Goal: Book appointment/travel/reservation

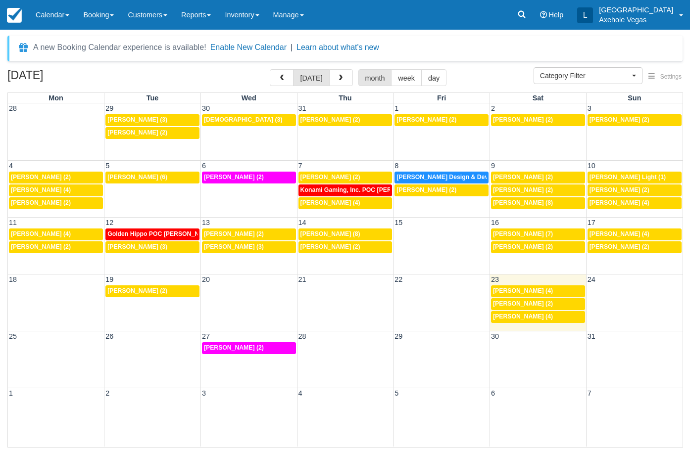
select select
click at [90, 17] on link "Booking" at bounding box center [98, 15] width 45 height 30
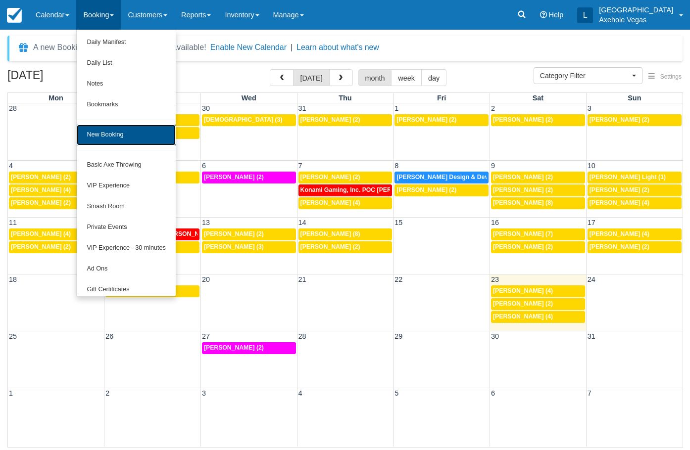
click at [136, 138] on link "New Booking" at bounding box center [126, 135] width 98 height 21
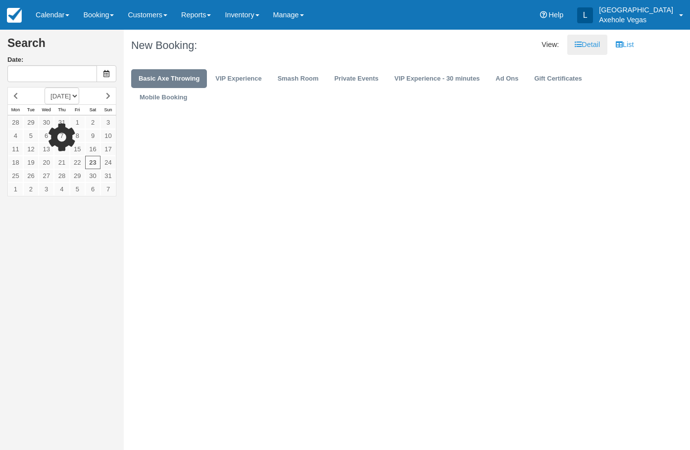
type input "[DATE]"
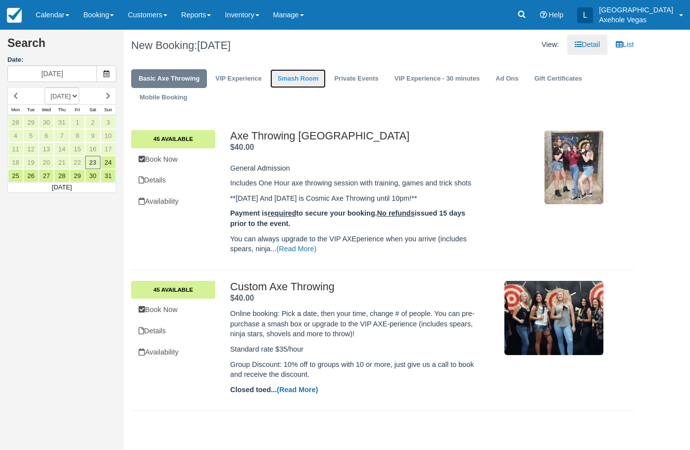
click at [302, 77] on link "Smash Room" at bounding box center [298, 78] width 56 height 19
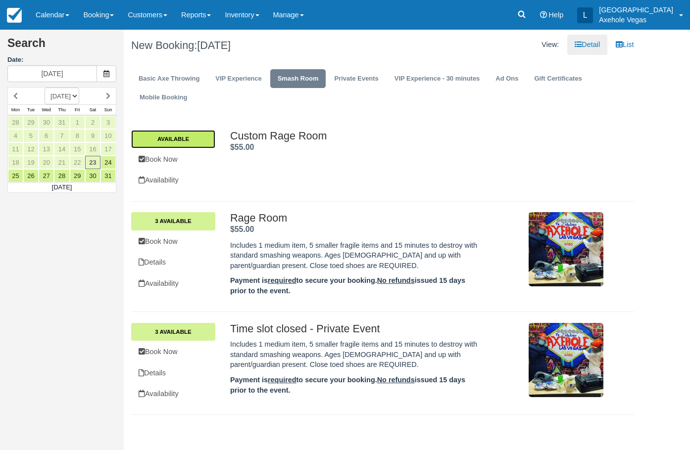
click at [176, 140] on link "Available" at bounding box center [173, 139] width 84 height 18
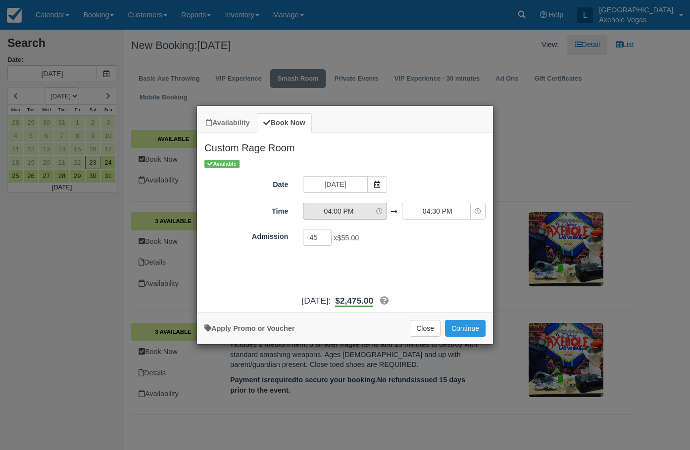
click at [352, 212] on span "04:00 PM" at bounding box center [338, 211] width 70 height 10
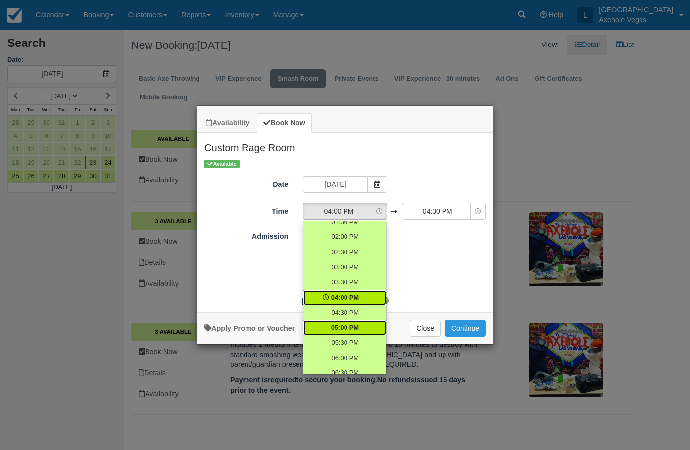
scroll to position [301, 0]
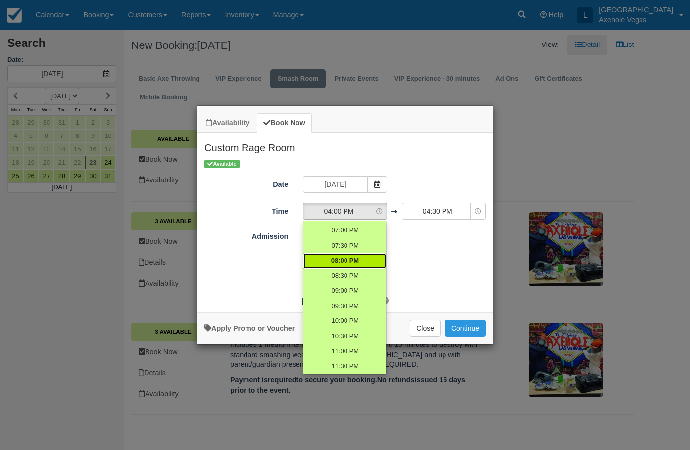
click at [357, 259] on link "08:00 PM" at bounding box center [344, 260] width 83 height 15
select select "20:00"
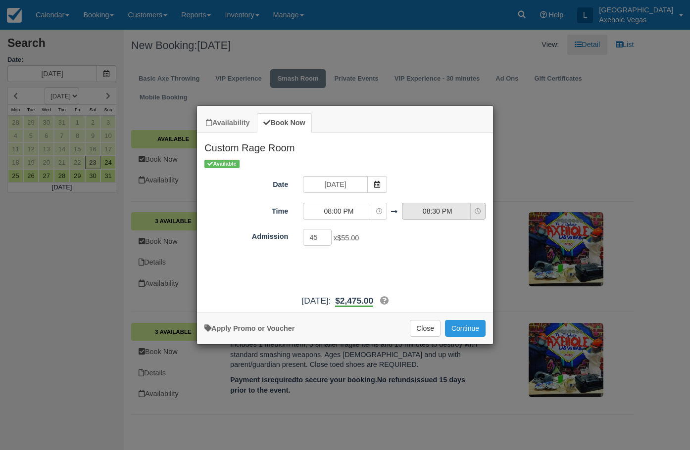
click at [442, 211] on span "08:30 PM" at bounding box center [437, 211] width 70 height 10
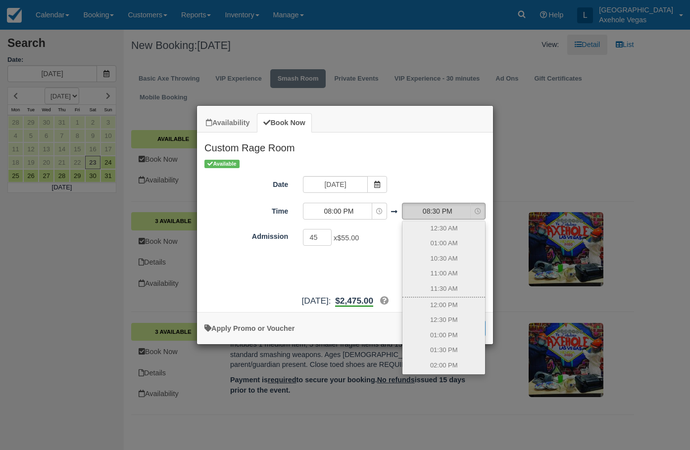
scroll to position [265, 0]
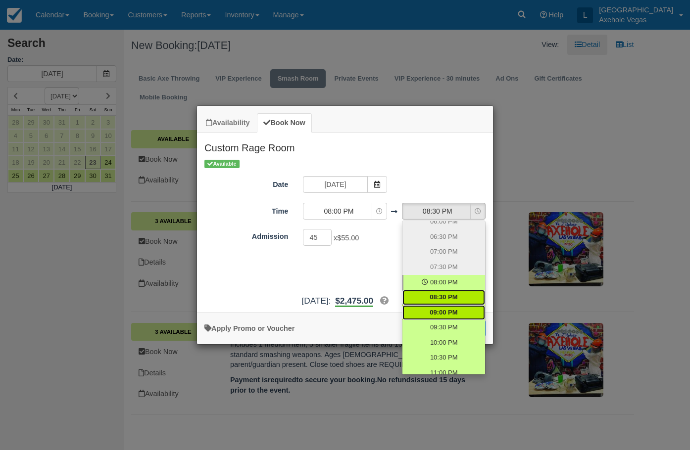
click at [456, 317] on link "09:00 PM" at bounding box center [443, 312] width 83 height 15
select select "21:00"
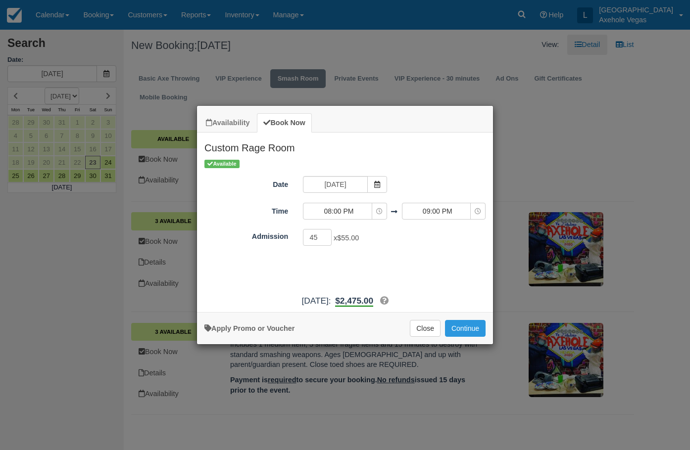
click at [395, 274] on div "Available Date Sat 23 Aug 2025 Time 08:00 PM 12:00 AM 12:30 AM 10:00 AM 10:30 A…" at bounding box center [345, 224] width 296 height 132
click at [460, 325] on button "Continue" at bounding box center [465, 328] width 41 height 17
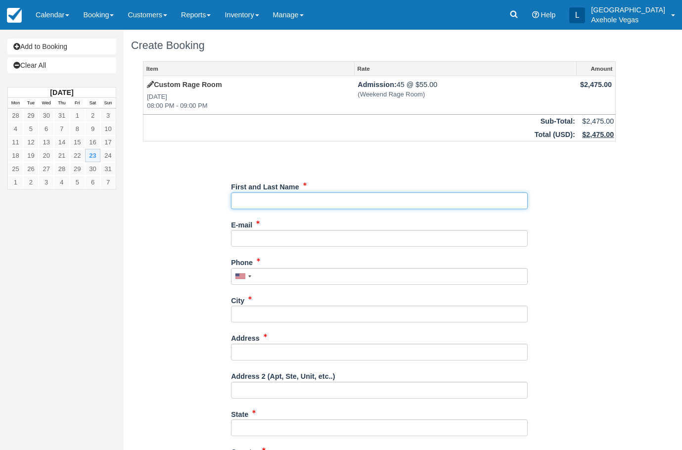
click at [292, 197] on input "First and Last Name" at bounding box center [379, 200] width 297 height 17
type input "London Cochrane"
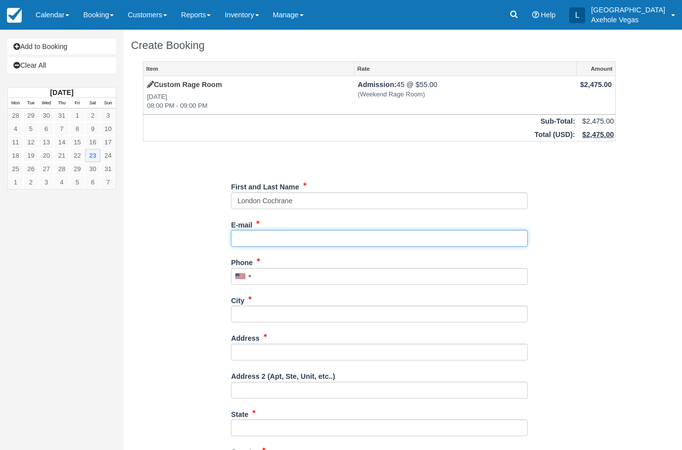
type input "axeholevegas@gmail.com"
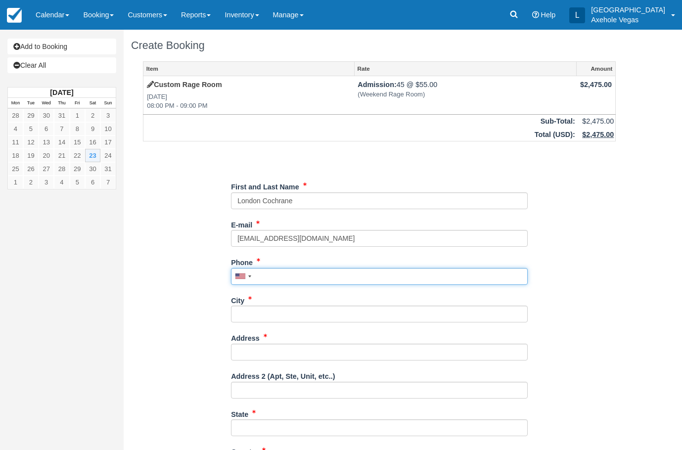
type input "7027767640"
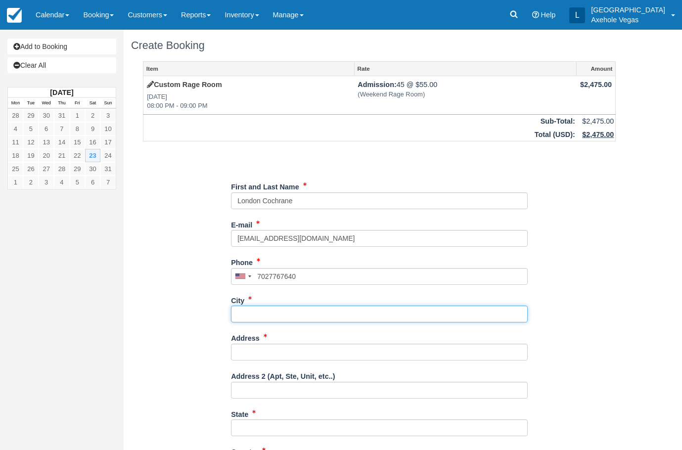
type input "las vegas"
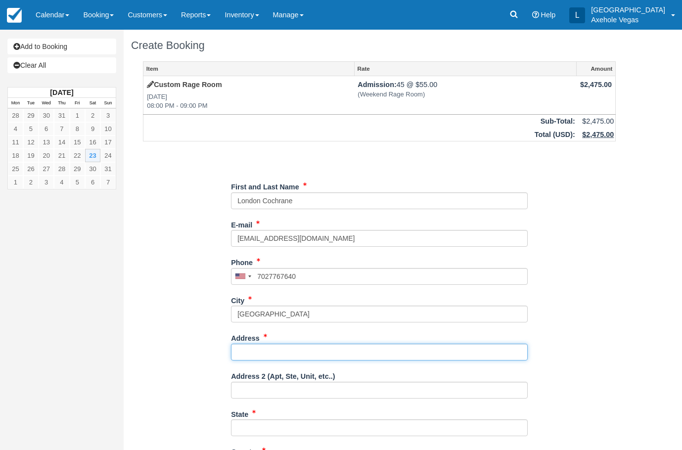
type input "450 Fremont street"
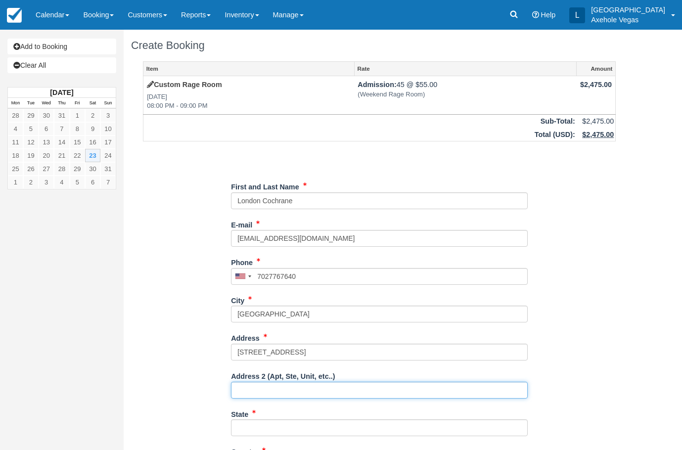
type input "Ste 163"
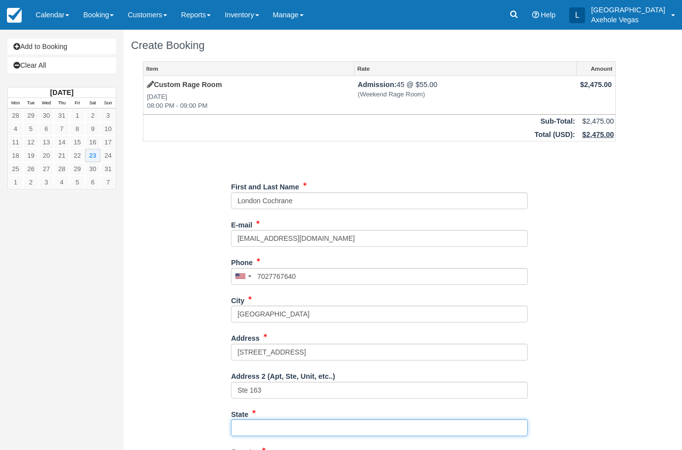
type input "NV"
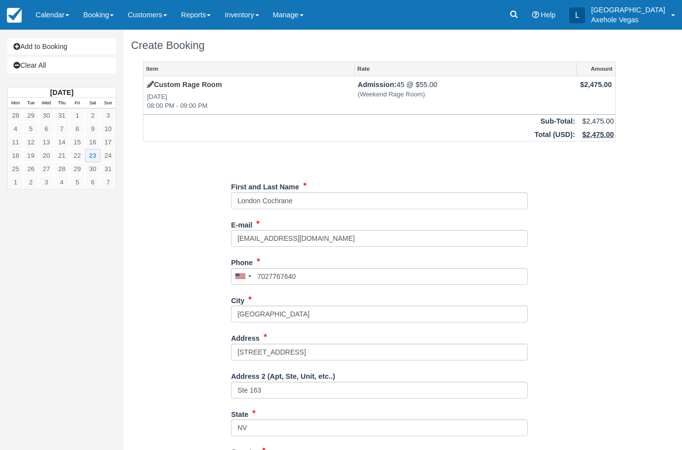
type input "United States"
type input "89101"
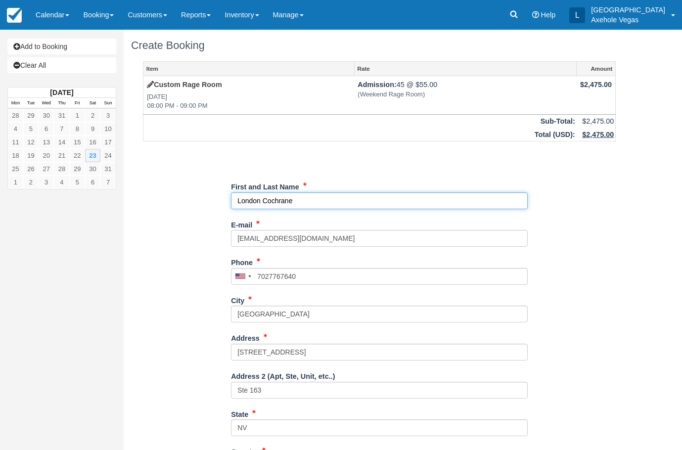
type input "(702) 776-7640"
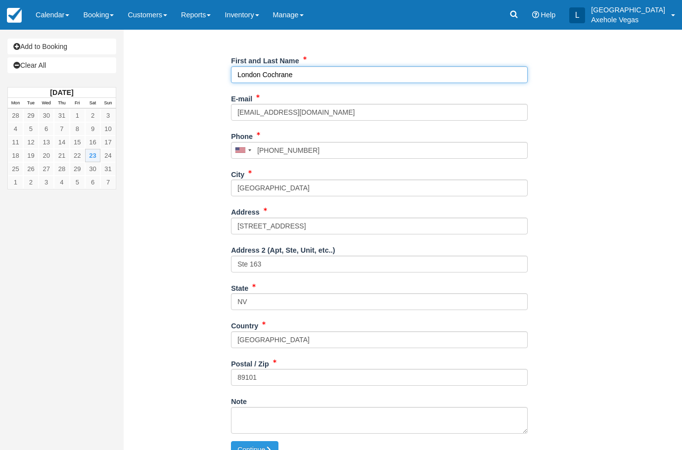
scroll to position [141, 0]
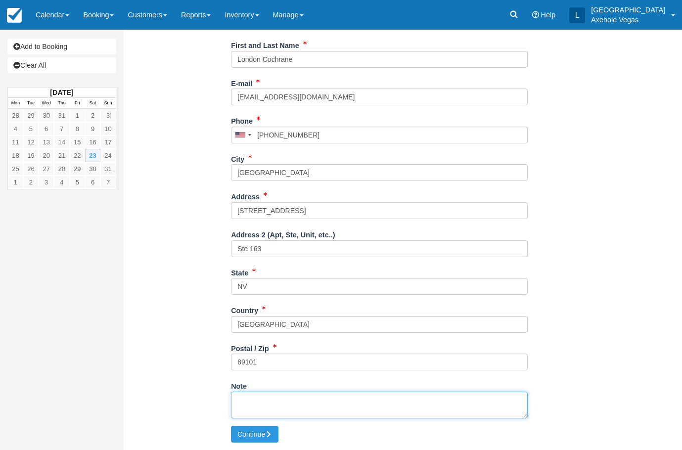
click at [294, 403] on textarea "Note" at bounding box center [379, 405] width 297 height 27
type textarea "time block EC"
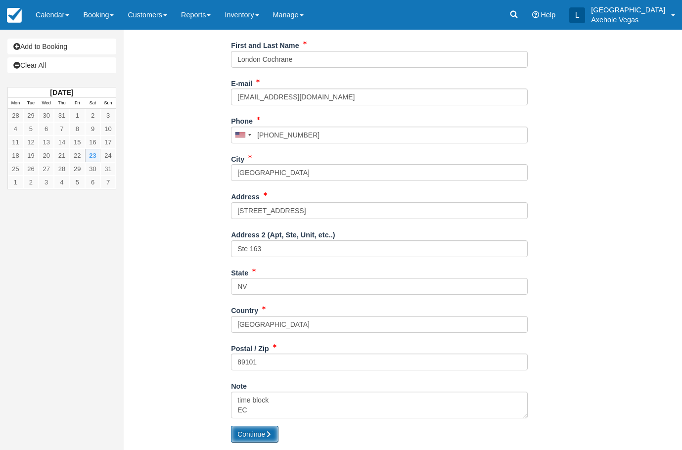
click at [272, 437] on icon "submit" at bounding box center [268, 434] width 7 height 7
type input "[PHONE_NUMBER]"
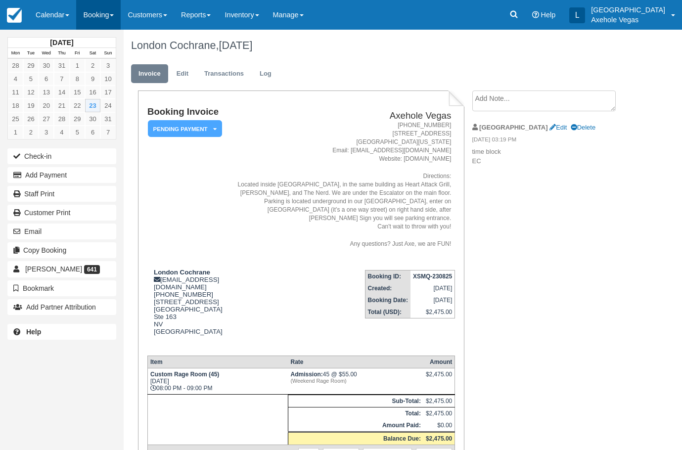
click at [108, 9] on link "Booking" at bounding box center [98, 15] width 45 height 30
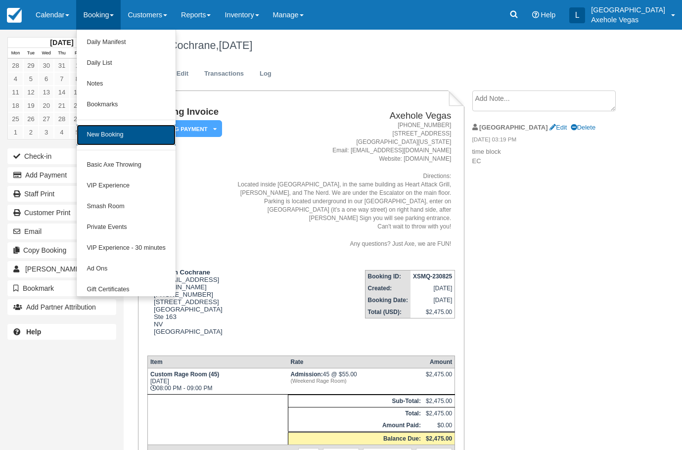
click at [113, 141] on link "New Booking" at bounding box center [126, 135] width 98 height 21
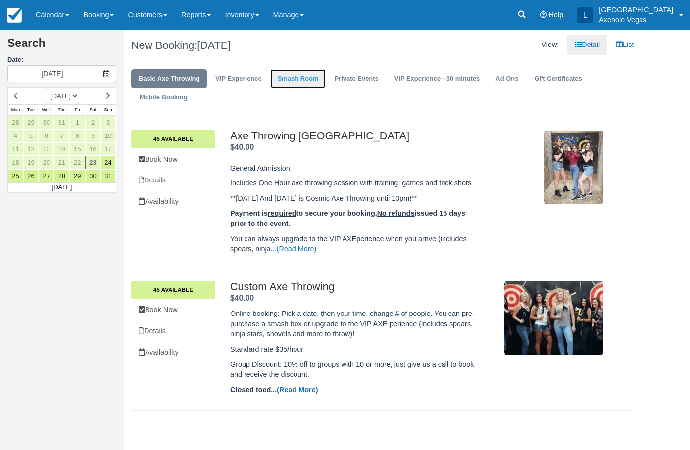
click at [322, 71] on link "Smash Room" at bounding box center [298, 78] width 56 height 19
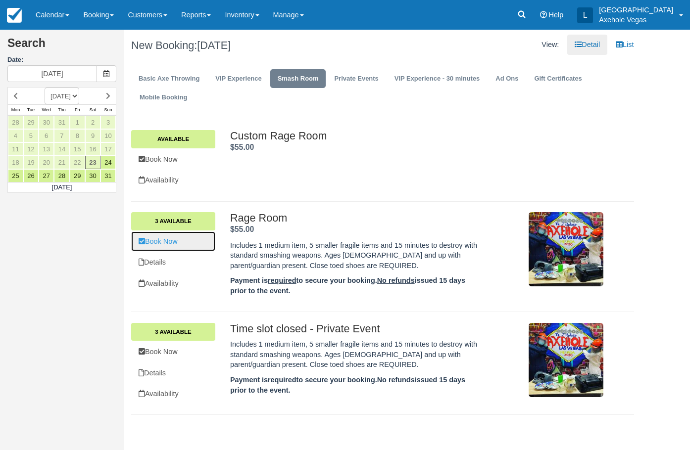
click at [190, 246] on link "Book Now" at bounding box center [173, 242] width 84 height 20
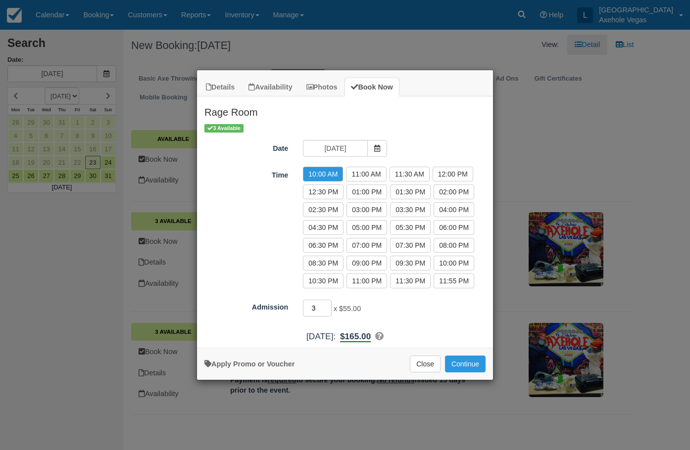
click at [319, 306] on input "3" at bounding box center [317, 308] width 29 height 17
type input "2"
click at [337, 193] on label "12:30 PM" at bounding box center [323, 192] width 41 height 15
radio input "true"
click at [470, 366] on button "Continue" at bounding box center [465, 364] width 41 height 17
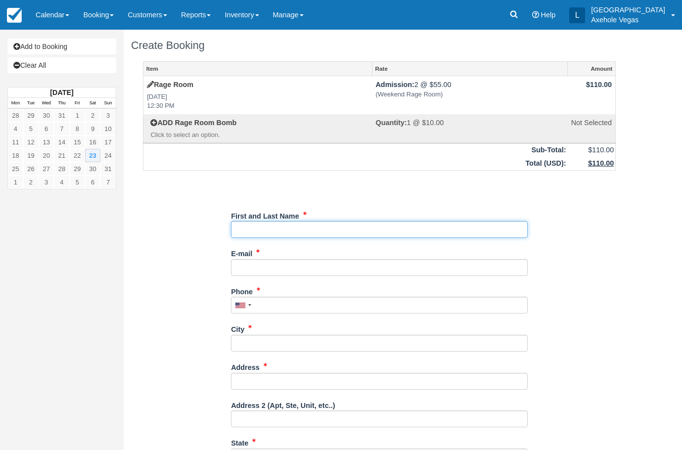
click at [304, 234] on input "First and Last Name" at bounding box center [379, 229] width 297 height 17
type input "London Cochrane"
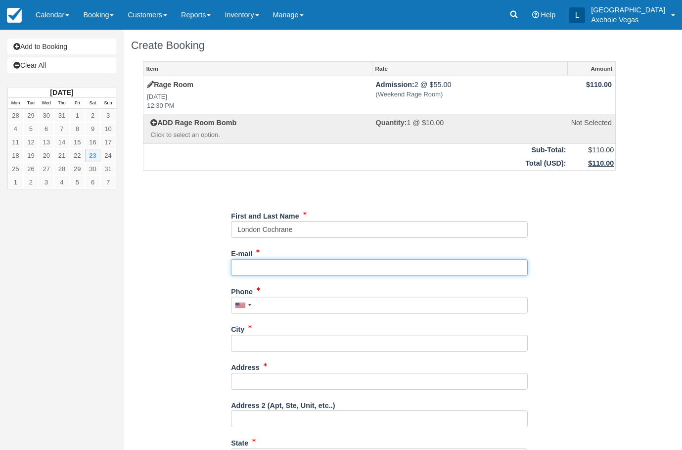
type input "[EMAIL_ADDRESS][DOMAIN_NAME]"
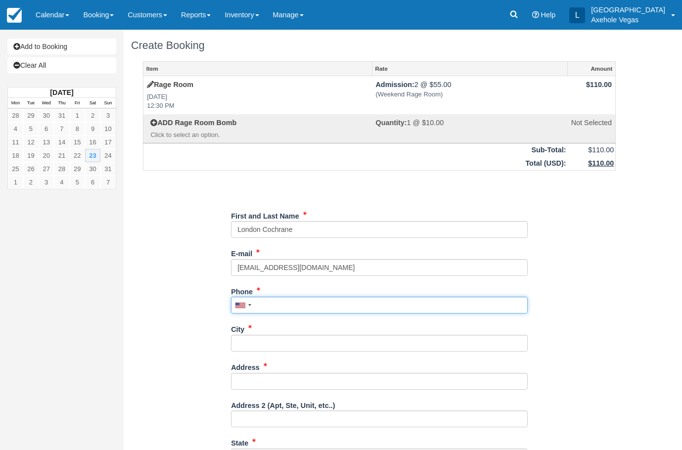
type input "7027767640"
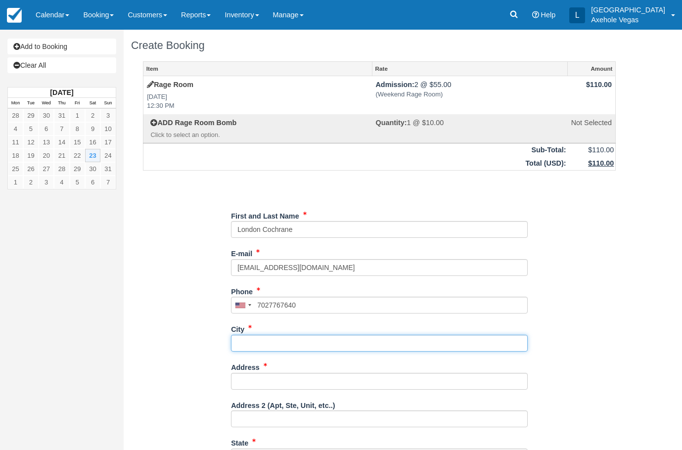
type input "las vegas"
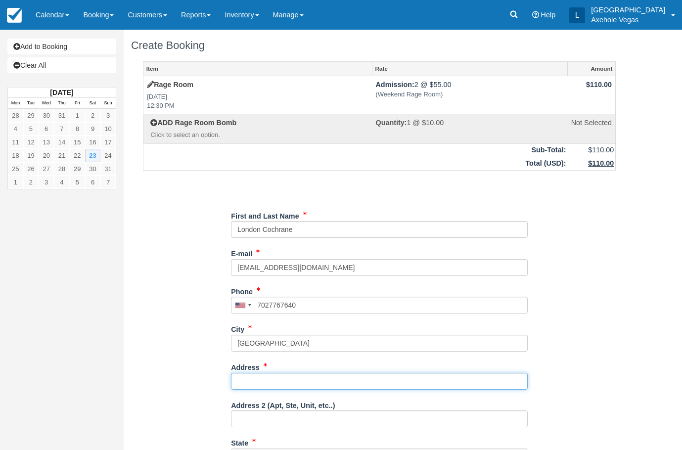
type input "[STREET_ADDRESS]"
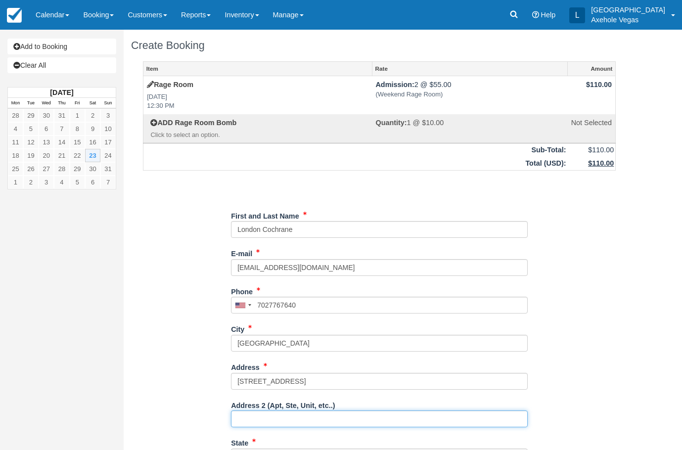
type input "Ste 163"
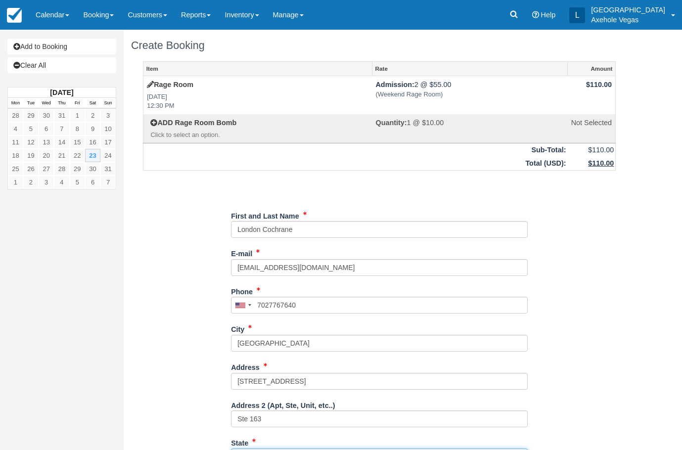
type input "NV"
type input "[GEOGRAPHIC_DATA]"
type input "89101"
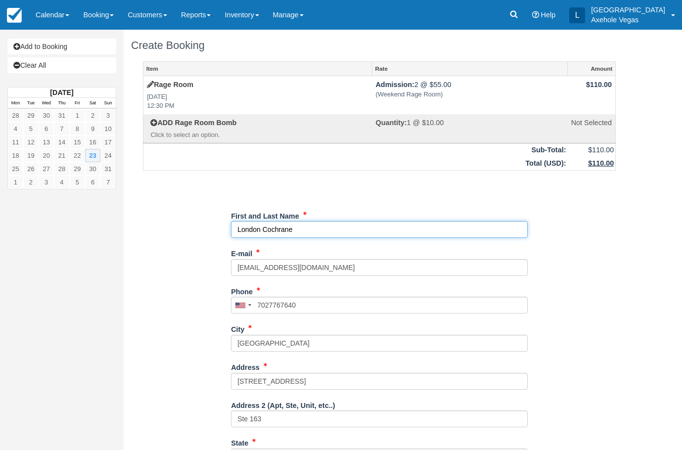
type input "(702) 776-7640"
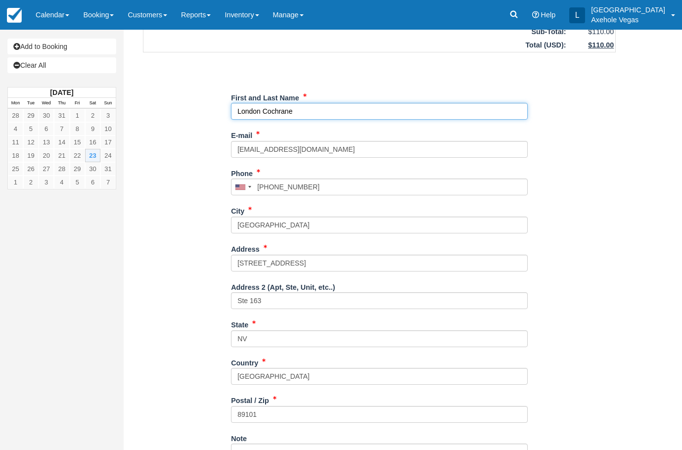
scroll to position [170, 0]
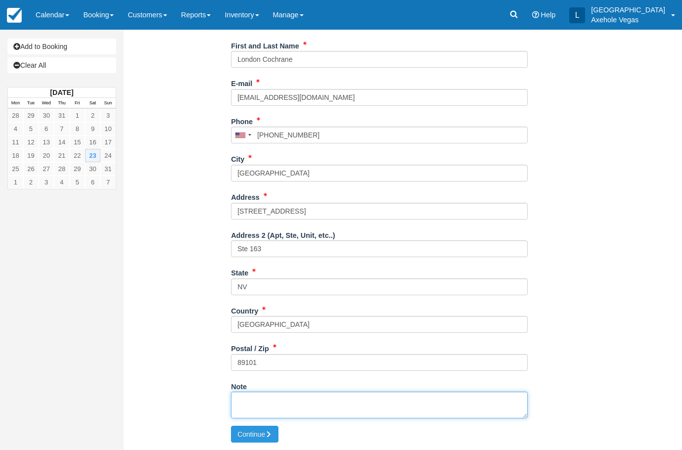
click at [263, 401] on textarea "Note" at bounding box center [379, 405] width 297 height 27
type textarea "time block EC"
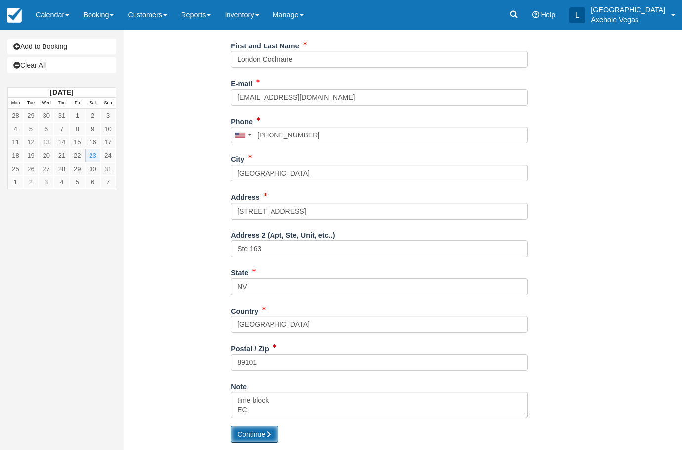
click at [253, 430] on button "Continue" at bounding box center [254, 434] width 47 height 17
type input "+17027767640"
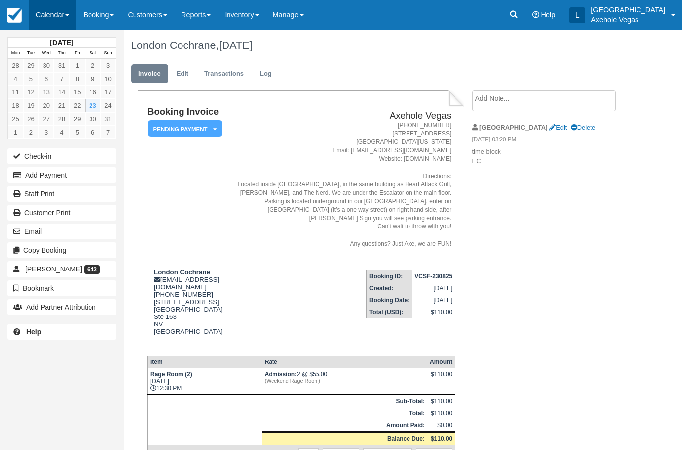
click at [66, 19] on link "Calendar" at bounding box center [52, 15] width 47 height 30
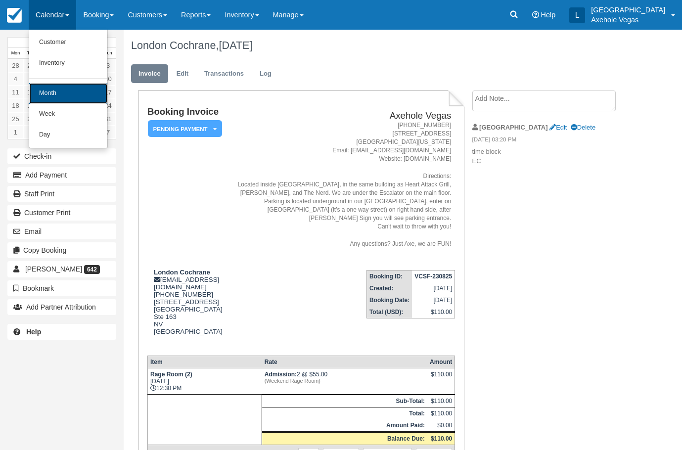
click at [69, 88] on link "Month" at bounding box center [68, 93] width 78 height 21
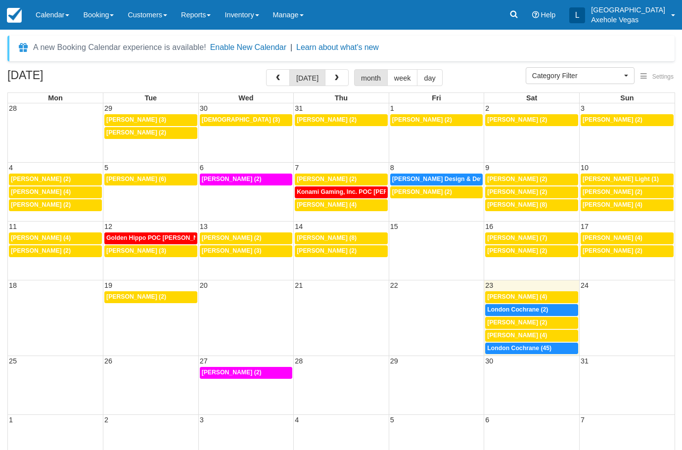
select select
